Goal: Task Accomplishment & Management: Use online tool/utility

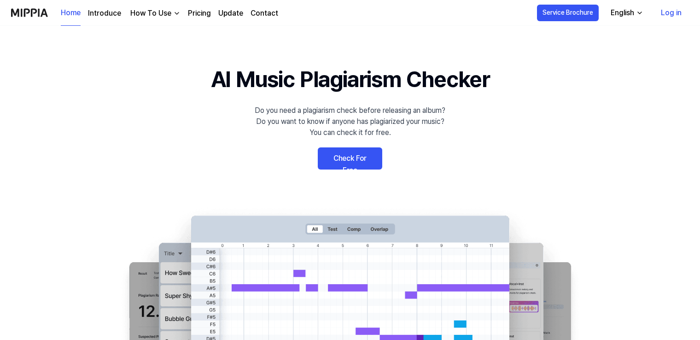
drag, startPoint x: 0, startPoint y: 0, endPoint x: 355, endPoint y: 159, distance: 389.4
click at [355, 159] on link "Check For Free" at bounding box center [350, 158] width 64 height 22
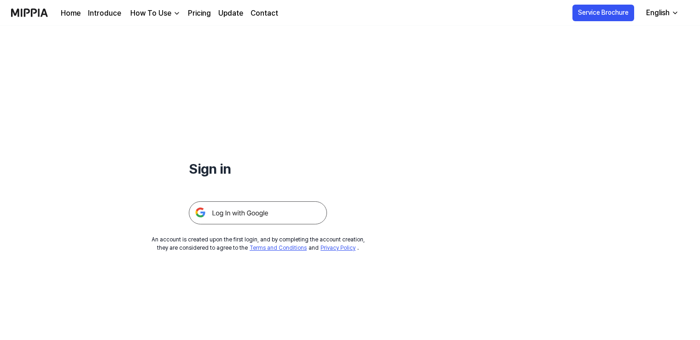
click at [267, 214] on img at bounding box center [258, 212] width 138 height 23
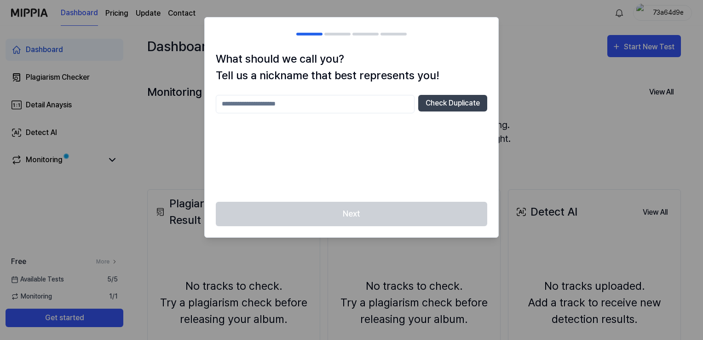
click at [265, 104] on input "text" at bounding box center [315, 104] width 199 height 18
type input "******"
click at [456, 105] on button "Check Duplicate" at bounding box center [452, 103] width 69 height 17
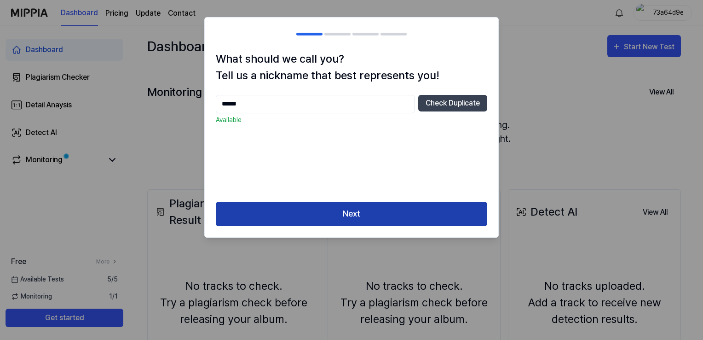
click at [331, 211] on button "Next" at bounding box center [352, 214] width 272 height 24
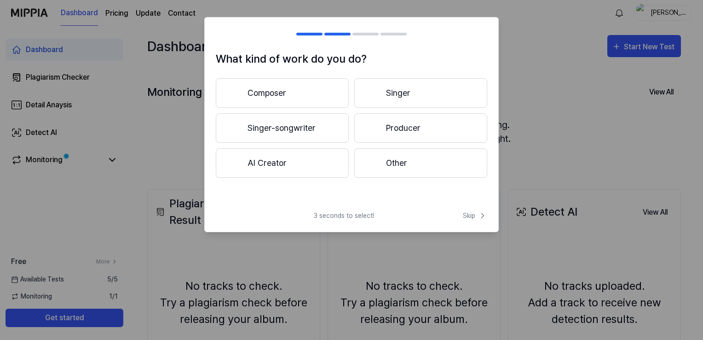
click at [301, 91] on button "Composer" at bounding box center [282, 92] width 133 height 29
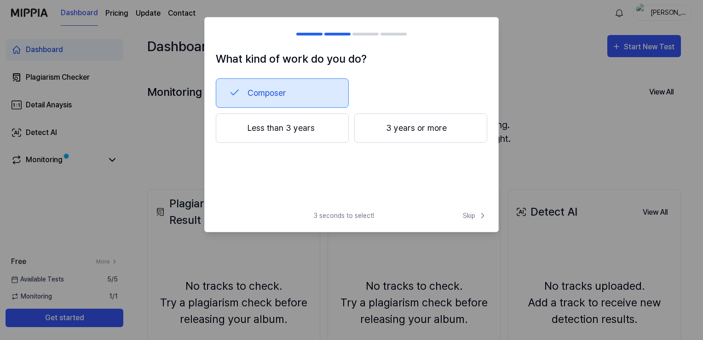
click at [309, 119] on button "Less than 3 years" at bounding box center [282, 127] width 133 height 29
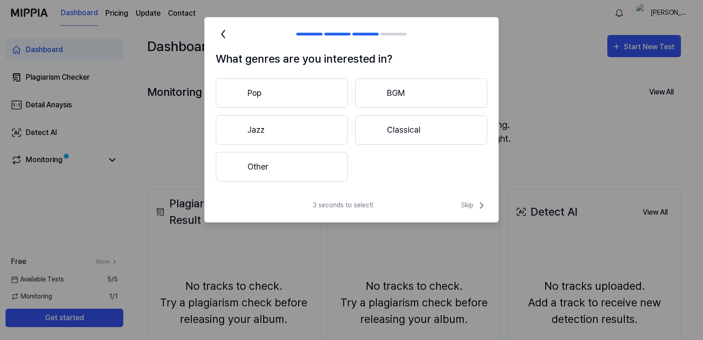
click at [308, 166] on button "Other" at bounding box center [282, 166] width 132 height 29
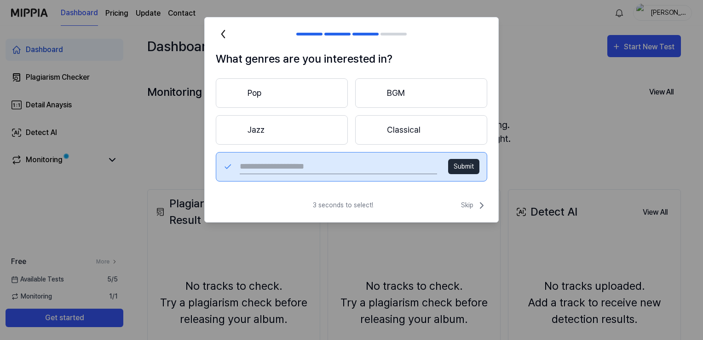
click at [322, 169] on input "text" at bounding box center [338, 166] width 197 height 15
type input "*"
type input "****"
click at [451, 166] on button "Submit" at bounding box center [463, 166] width 31 height 15
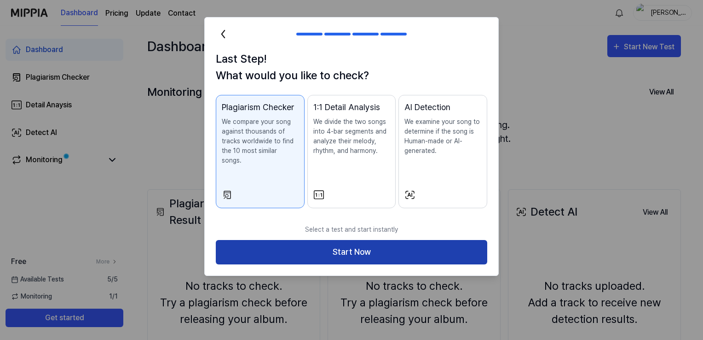
click at [342, 240] on button "Start Now" at bounding box center [352, 252] width 272 height 24
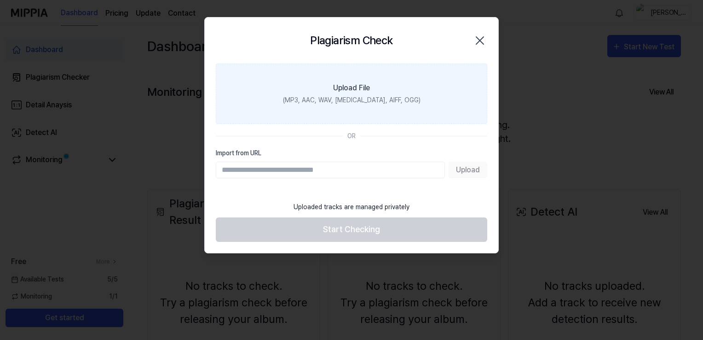
click at [336, 102] on div "(MP3, AAC, WAV, [MEDICAL_DATA], AIFF, OGG)" at bounding box center [352, 100] width 138 height 10
click at [0, 0] on input "Upload File (MP3, AAC, WAV, [MEDICAL_DATA], AIFF, OGG)" at bounding box center [0, 0] width 0 height 0
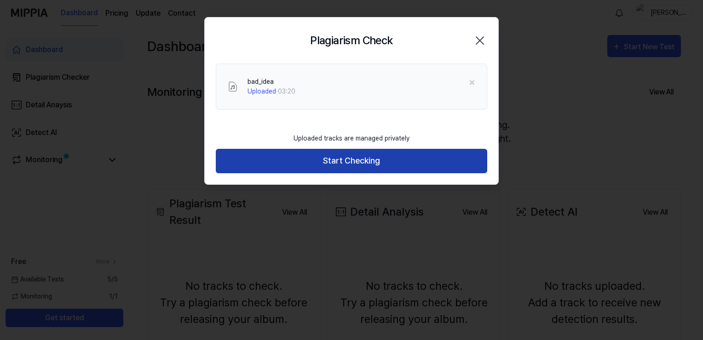
click at [299, 167] on button "Start Checking" at bounding box center [352, 161] width 272 height 24
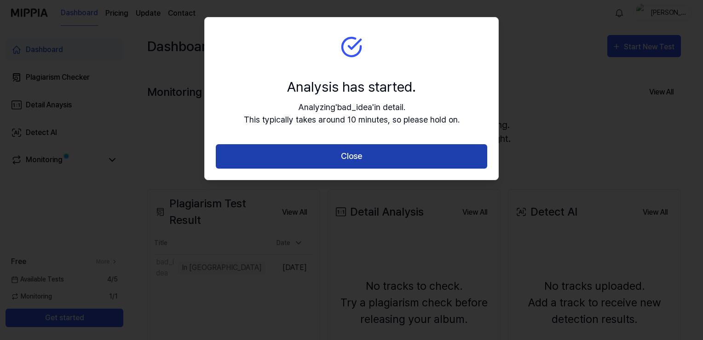
click at [297, 159] on button "Close" at bounding box center [352, 156] width 272 height 24
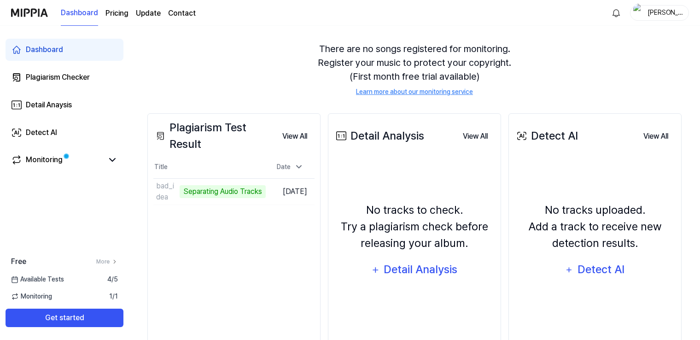
scroll to position [92, 0]
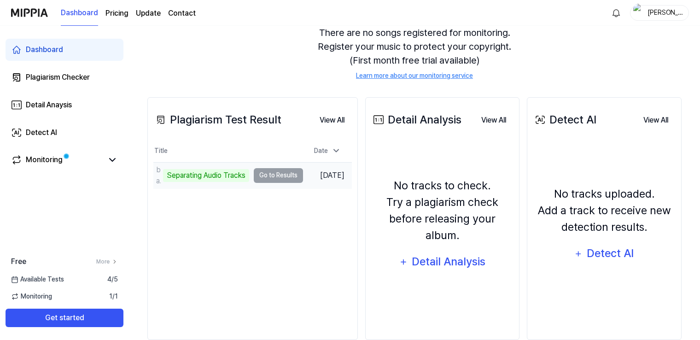
click at [286, 174] on td "bad_idea Separating Audio Tracks Go to Results" at bounding box center [228, 175] width 150 height 26
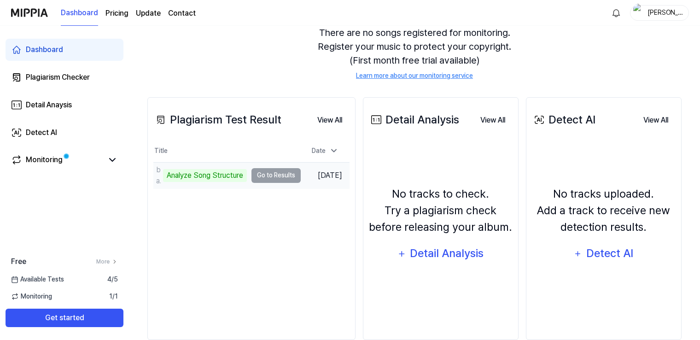
click at [282, 176] on td "bad_idea Analyze Song Structure Go to Results" at bounding box center [226, 175] width 147 height 26
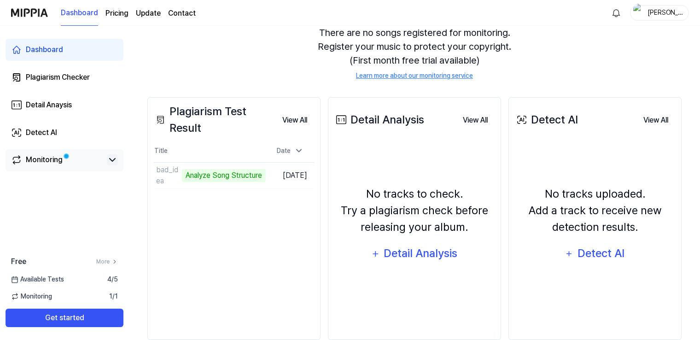
click at [113, 161] on icon at bounding box center [112, 159] width 11 height 11
click at [109, 157] on icon at bounding box center [112, 159] width 11 height 11
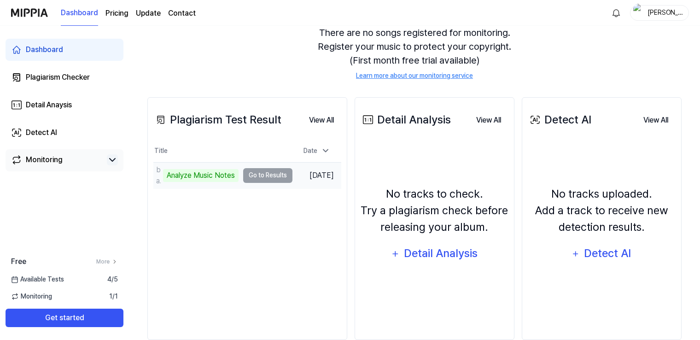
click at [257, 178] on td "bad_idea Analyze Music Notes Go to Results" at bounding box center [222, 175] width 139 height 26
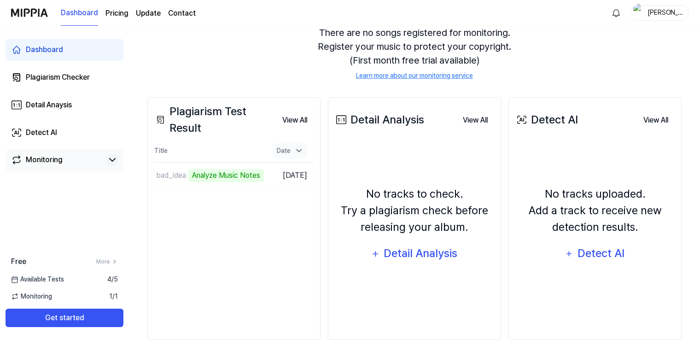
click at [292, 149] on div "Date" at bounding box center [290, 150] width 34 height 15
click at [296, 122] on button "View All" at bounding box center [295, 120] width 40 height 18
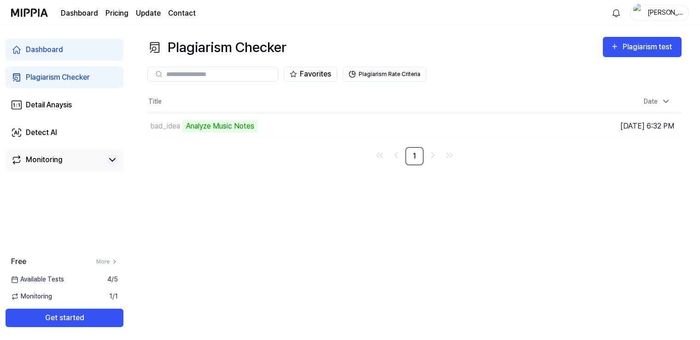
scroll to position [0, 0]
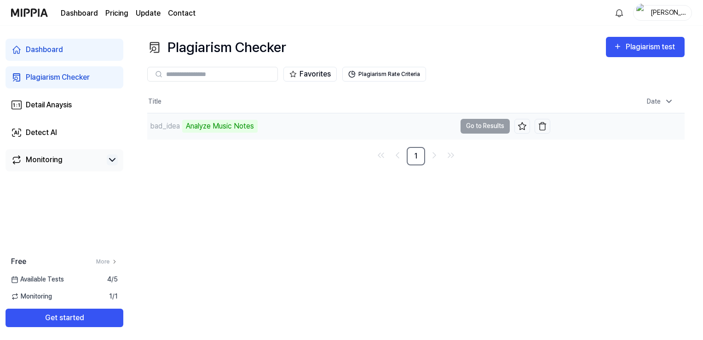
click at [488, 124] on td "bad_idea Analyze Music Notes Go to Results" at bounding box center [348, 126] width 403 height 26
click at [494, 122] on td "bad_idea Analyze Music Notes Go to Results" at bounding box center [348, 126] width 403 height 26
click at [492, 128] on td "bad_idea Analyze Music Notes Go to Results" at bounding box center [348, 126] width 403 height 26
click at [241, 127] on div "Analyze Music Notes" at bounding box center [219, 126] width 75 height 13
click at [220, 128] on div "Analyze Music Notes" at bounding box center [219, 126] width 75 height 13
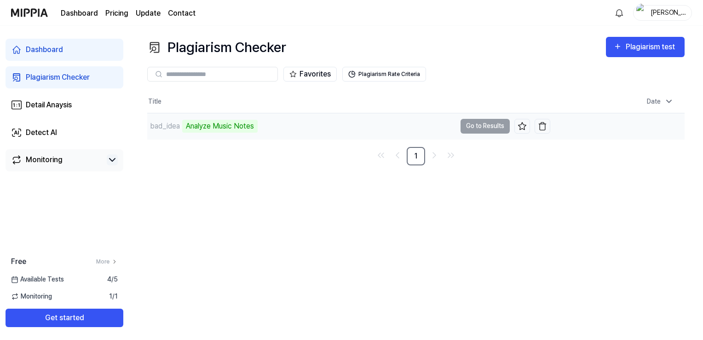
click at [475, 124] on td "bad_idea Analyze Music Notes Go to Results" at bounding box center [348, 126] width 403 height 26
click at [474, 124] on td "bad_idea Analyze Music Notes Go to Results" at bounding box center [348, 126] width 403 height 26
click at [468, 127] on td "bad_idea Analyze Music Notes Go to Results" at bounding box center [348, 126] width 403 height 26
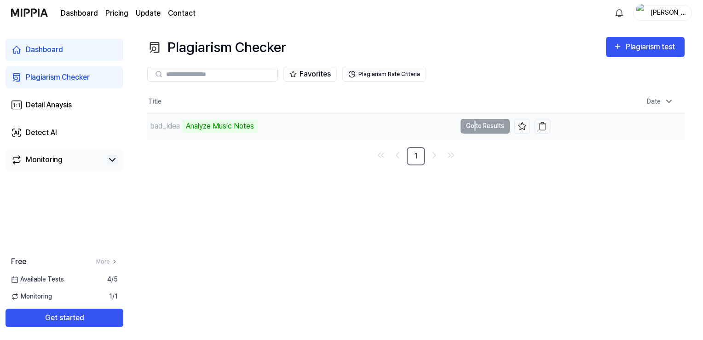
drag, startPoint x: 464, startPoint y: 127, endPoint x: 475, endPoint y: 118, distance: 14.4
click at [475, 118] on td "bad_idea Analyze Music Notes Go to Results" at bounding box center [348, 126] width 403 height 26
click at [203, 126] on div "Analyze Music Notes" at bounding box center [219, 126] width 75 height 13
click at [170, 126] on div "bad_idea" at bounding box center [165, 126] width 30 height 11
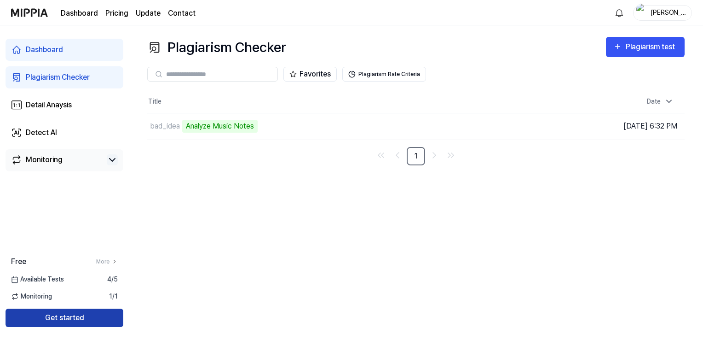
click at [109, 313] on button "Get started" at bounding box center [65, 317] width 118 height 18
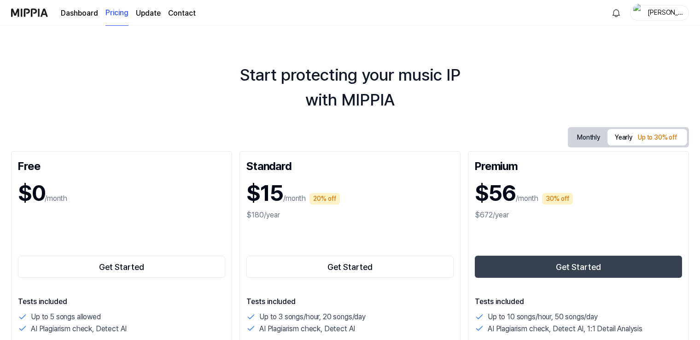
click at [169, 238] on div "Get Started" at bounding box center [121, 249] width 207 height 59
click at [170, 261] on button "Get Started" at bounding box center [121, 266] width 207 height 22
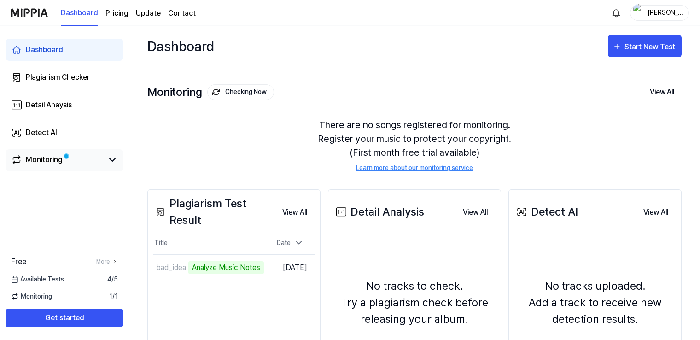
click at [106, 163] on div "Monitoring" at bounding box center [64, 159] width 107 height 11
click at [65, 161] on link "Monitoring" at bounding box center [57, 159] width 92 height 11
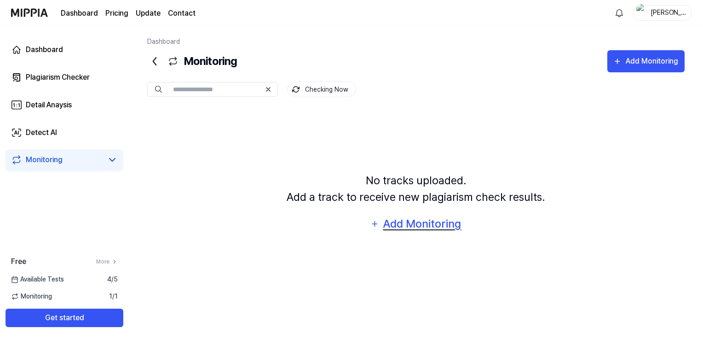
click at [386, 224] on div "Add Monitoring" at bounding box center [423, 223] width 80 height 17
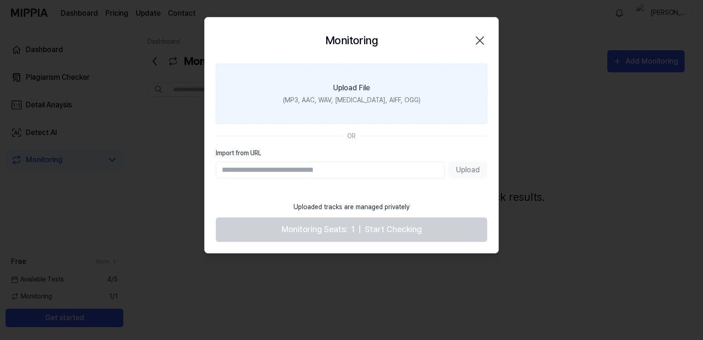
click at [346, 88] on div "Upload File" at bounding box center [351, 87] width 37 height 11
click at [0, 0] on input "Upload File (MP3, AAC, WAV, [MEDICAL_DATA], AIFF, OGG)" at bounding box center [0, 0] width 0 height 0
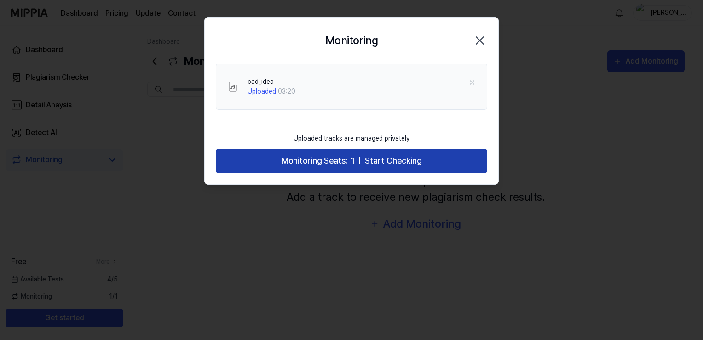
click at [285, 162] on span "Monitoring Seats:" at bounding box center [315, 160] width 66 height 13
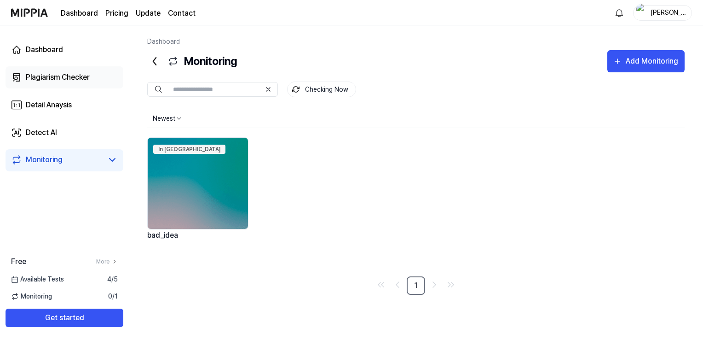
click at [55, 76] on div "Plagiarism Checker" at bounding box center [58, 77] width 64 height 11
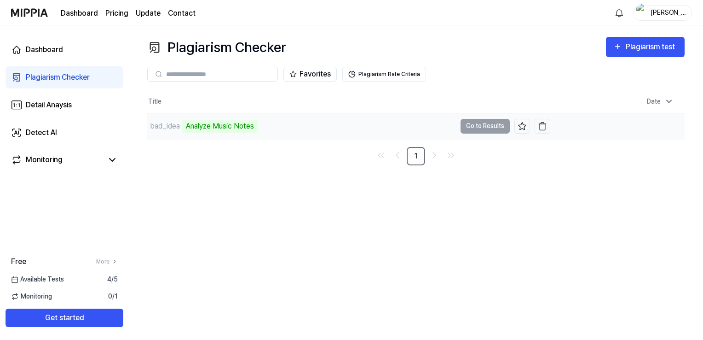
click at [471, 127] on td "bad_idea Analyze Music Notes Go to Results" at bounding box center [348, 126] width 403 height 26
click at [523, 125] on icon at bounding box center [522, 126] width 9 height 9
click at [525, 128] on icon at bounding box center [523, 125] width 8 height 7
click at [519, 122] on icon at bounding box center [522, 126] width 9 height 9
click at [298, 123] on div "bad_idea Analyze Music Notes" at bounding box center [301, 126] width 309 height 26
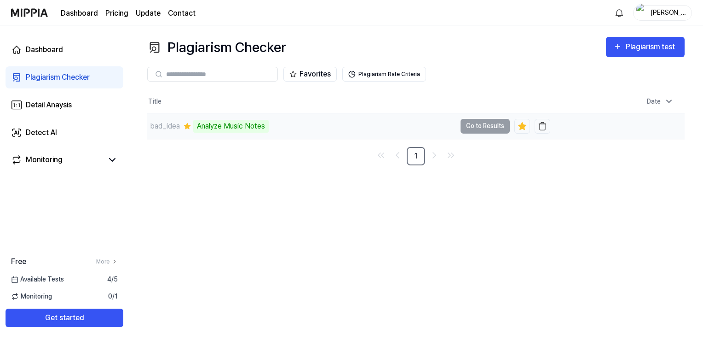
click at [245, 128] on div "Analyze Music Notes" at bounding box center [230, 126] width 75 height 13
click at [104, 157] on div "Monitoring" at bounding box center [64, 159] width 107 height 11
click at [51, 161] on div "Monitoring" at bounding box center [44, 159] width 37 height 11
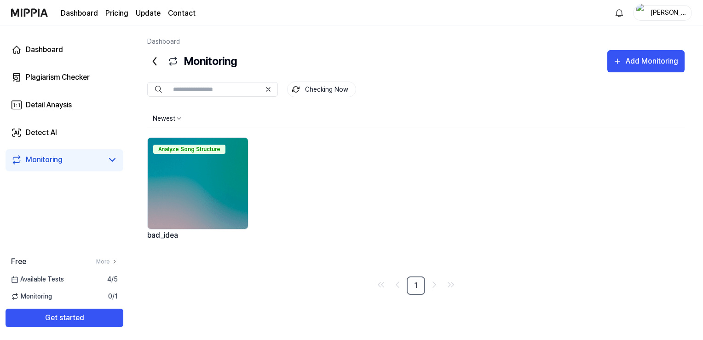
click at [182, 172] on img at bounding box center [198, 183] width 100 height 91
click at [56, 74] on div "Plagiarism Checker" at bounding box center [58, 77] width 64 height 11
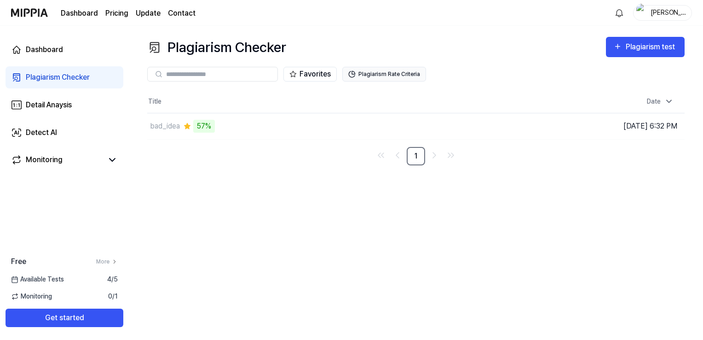
click at [368, 70] on button "Plagiarism Rate Criteria" at bounding box center [384, 74] width 84 height 15
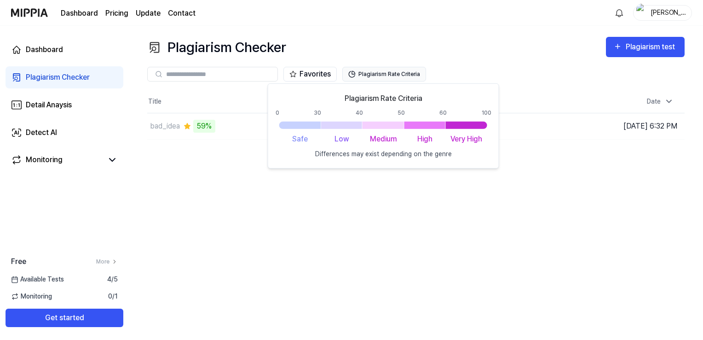
click at [368, 74] on button "Plagiarism Rate Criteria" at bounding box center [384, 74] width 84 height 15
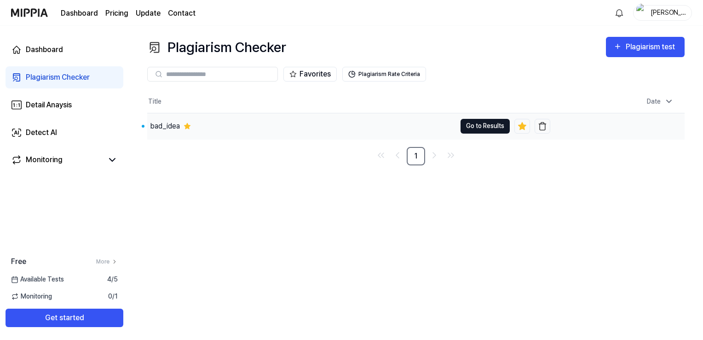
click at [470, 122] on button "Go to Results" at bounding box center [485, 126] width 49 height 15
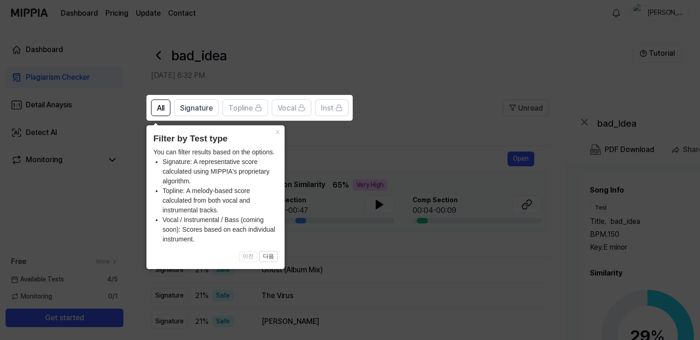
click at [371, 133] on icon at bounding box center [351, 170] width 703 height 340
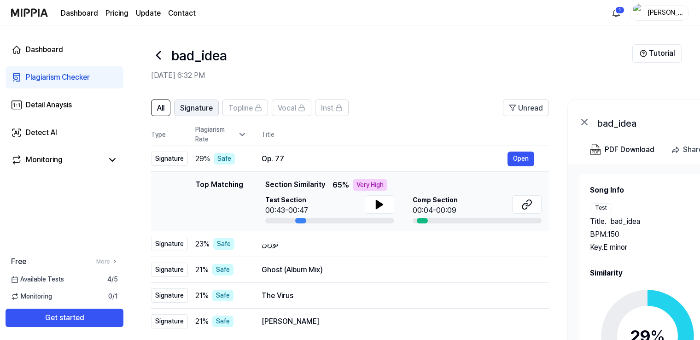
click at [188, 100] on button "Signature" at bounding box center [196, 107] width 45 height 17
click at [161, 105] on span "All" at bounding box center [160, 108] width 7 height 11
click at [378, 204] on icon at bounding box center [379, 204] width 6 height 8
click at [527, 207] on icon at bounding box center [525, 206] width 6 height 6
click at [370, 174] on td "Top Matching Top Matching Section Similarity 65 % Very High Test Section 00:43-…" at bounding box center [350, 201] width 398 height 59
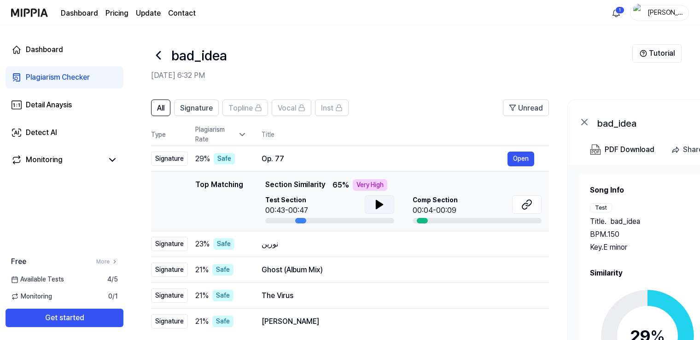
click at [371, 182] on div "Very High" at bounding box center [370, 185] width 35 height 12
click at [184, 184] on div "Top Matching Top Matching Section Similarity 65 % Very High Test Section 00:43-…" at bounding box center [349, 201] width 383 height 44
click at [524, 110] on span "Unread" at bounding box center [530, 108] width 25 height 11
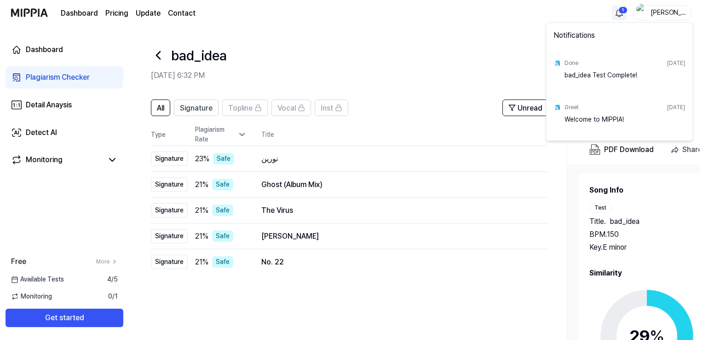
click at [615, 17] on html "Dashboard Pricing Update Contact 1 [PERSON_NAME] Dashboard Plagiarism Checker D…" at bounding box center [351, 170] width 703 height 340
click at [615, 13] on html "Dashboard Pricing Update Contact [PERSON_NAME] Dashboard Plagiarism Checker Det…" at bounding box center [351, 170] width 703 height 340
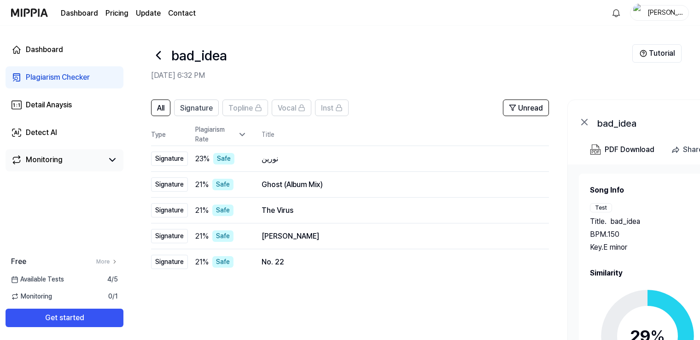
click at [73, 158] on link "Monitoring" at bounding box center [57, 159] width 92 height 11
